Goal: Entertainment & Leisure: Consume media (video, audio)

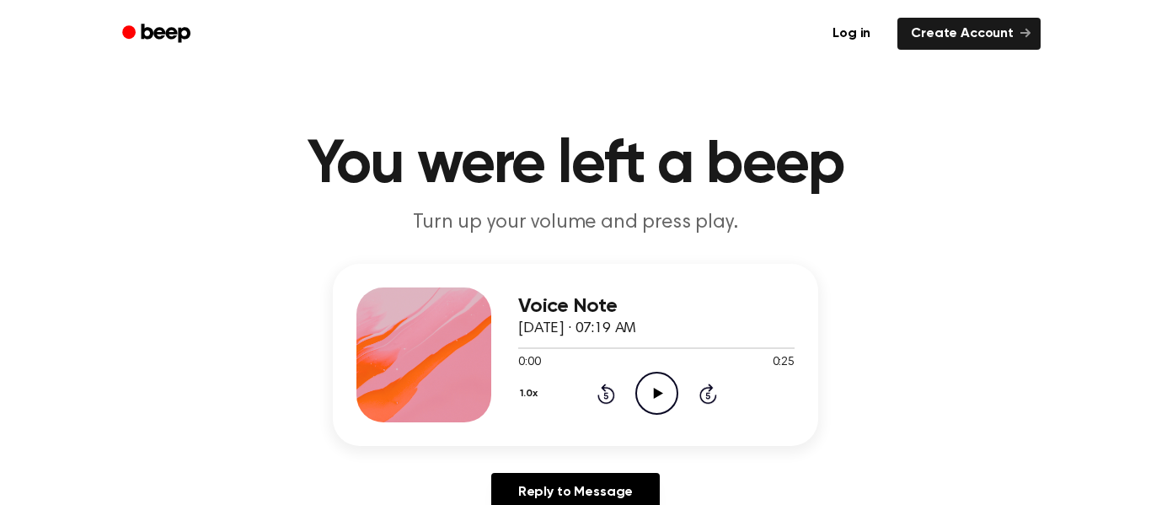
click at [683, 415] on div "1.0x Rewind 5 seconds Play Audio Skip 5 seconds" at bounding box center [656, 393] width 276 height 43
click at [672, 403] on icon "Play Audio" at bounding box center [656, 393] width 43 height 43
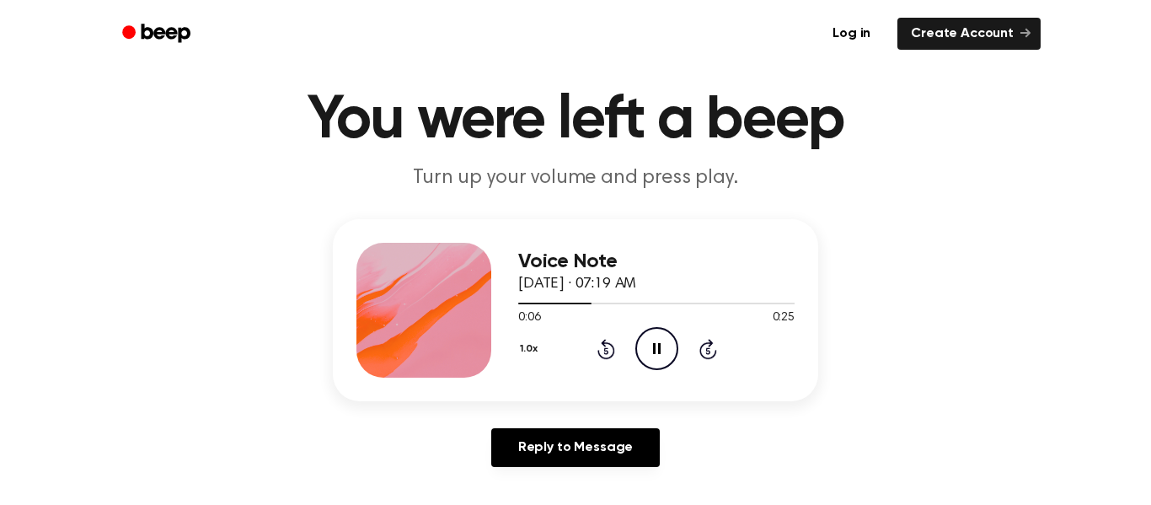
scroll to position [51, 0]
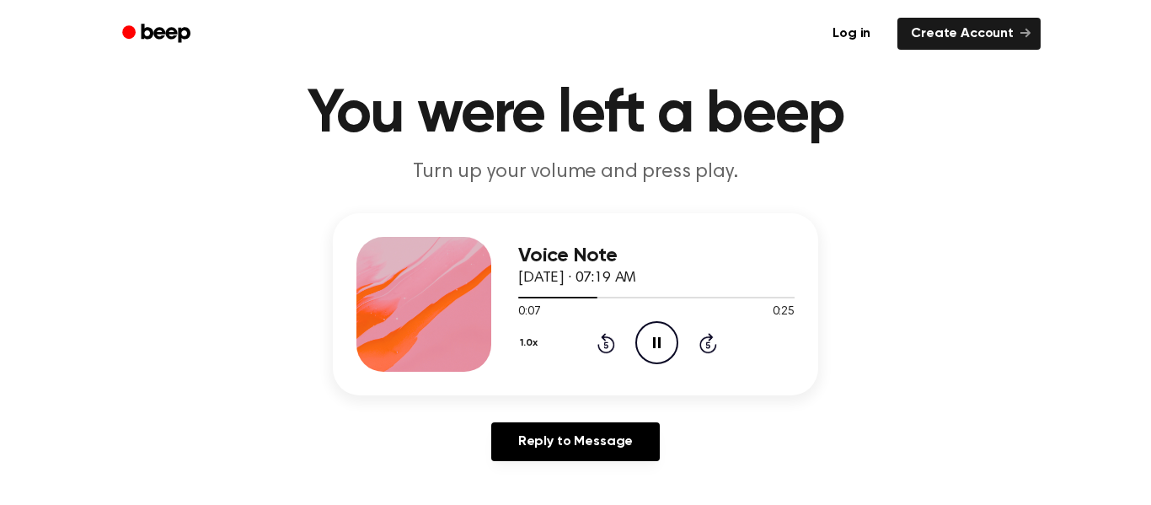
click at [606, 345] on icon at bounding box center [605, 344] width 4 height 7
click at [610, 355] on div "1.0x Rewind 5 seconds Pause Audio Skip 5 seconds" at bounding box center [656, 342] width 276 height 43
click at [615, 344] on div "1.0x Rewind 5 seconds Pause Audio Skip 5 seconds" at bounding box center [656, 342] width 276 height 43
click at [608, 335] on icon "Rewind 5 seconds" at bounding box center [606, 343] width 19 height 22
click at [609, 335] on icon "Rewind 5 seconds" at bounding box center [606, 343] width 19 height 22
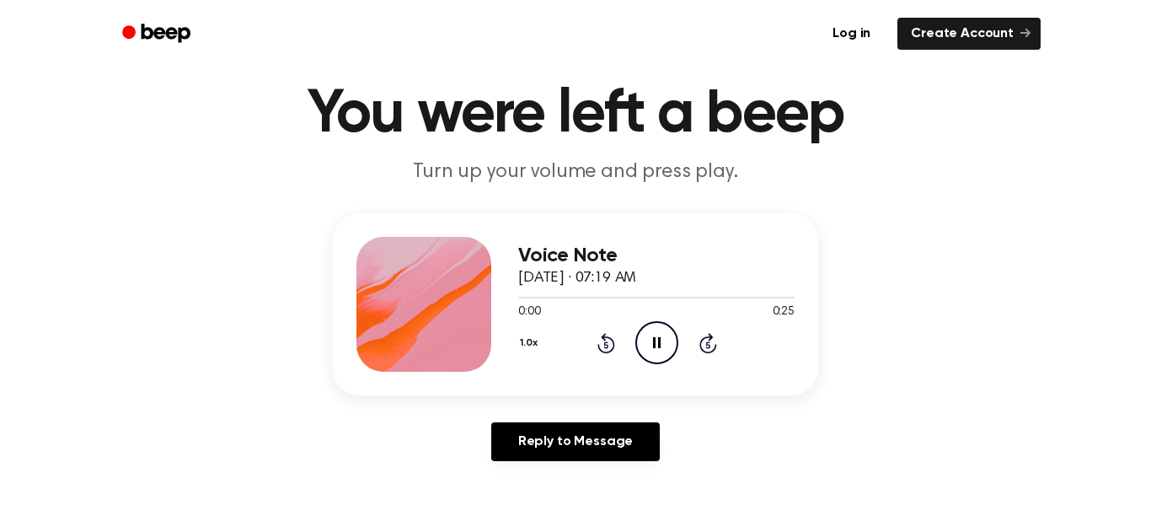
click at [605, 347] on icon at bounding box center [605, 344] width 4 height 7
click at [604, 344] on icon at bounding box center [605, 344] width 4 height 7
click at [656, 356] on icon "Pause Audio" at bounding box center [656, 342] width 43 height 43
click at [637, 303] on div at bounding box center [656, 296] width 276 height 13
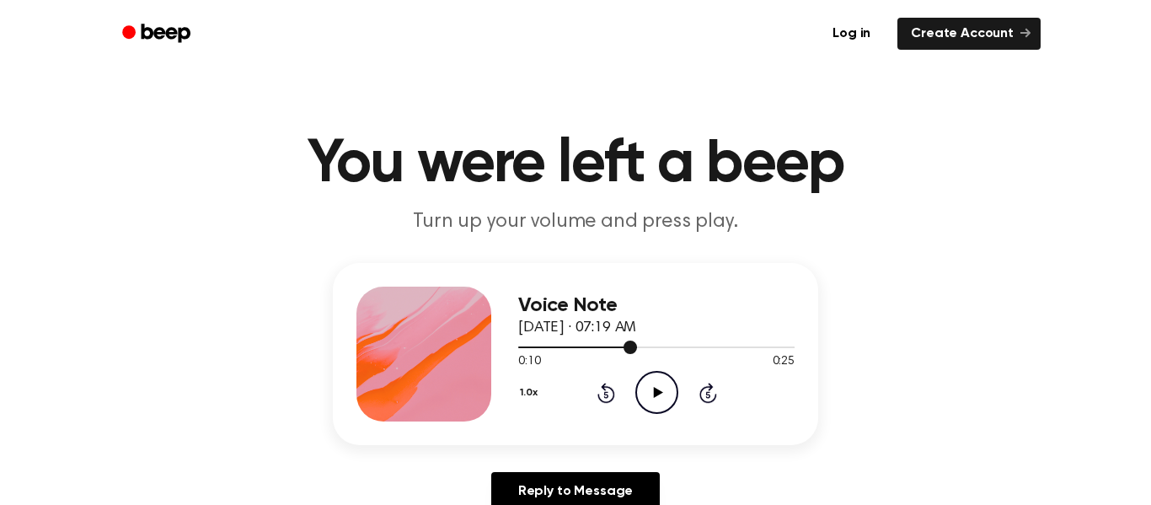
scroll to position [0, 0]
click at [645, 383] on icon "Play Audio" at bounding box center [656, 393] width 43 height 43
click at [653, 394] on icon "Play Audio" at bounding box center [656, 393] width 43 height 43
click at [656, 394] on icon "Pause Audio" at bounding box center [656, 393] width 43 height 43
click at [668, 402] on icon "Play Audio" at bounding box center [656, 393] width 43 height 43
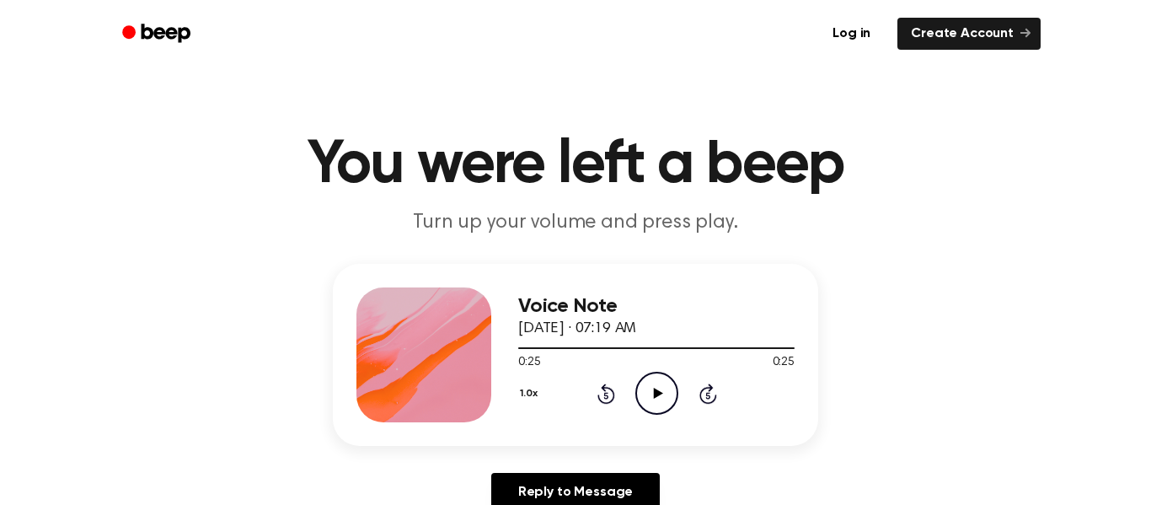
scroll to position [15, 0]
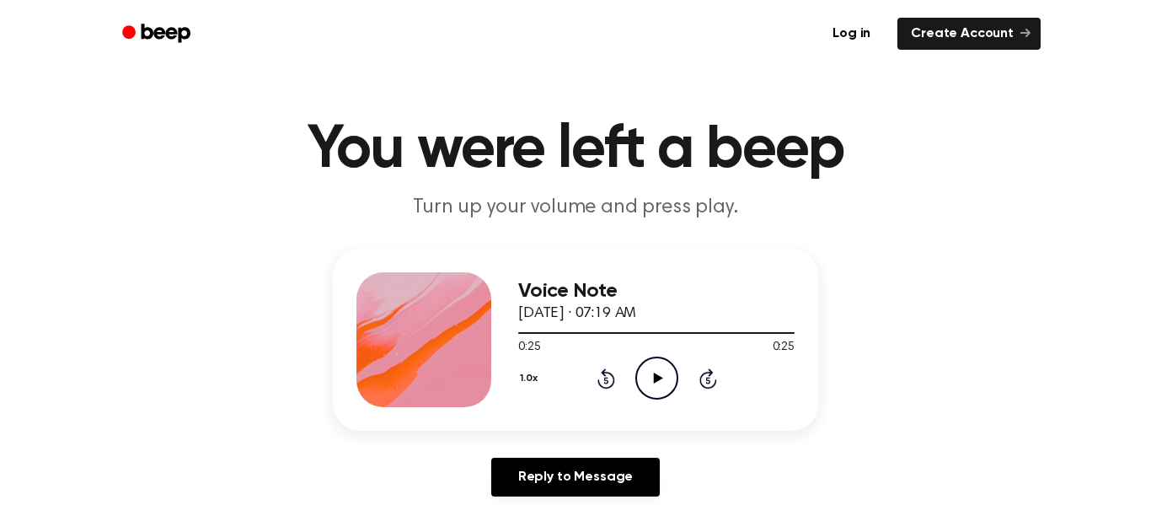
click at [659, 390] on icon "Play Audio" at bounding box center [656, 377] width 43 height 43
click at [643, 380] on icon "Pause Audio" at bounding box center [656, 377] width 43 height 43
